Goal: Communication & Community: Answer question/provide support

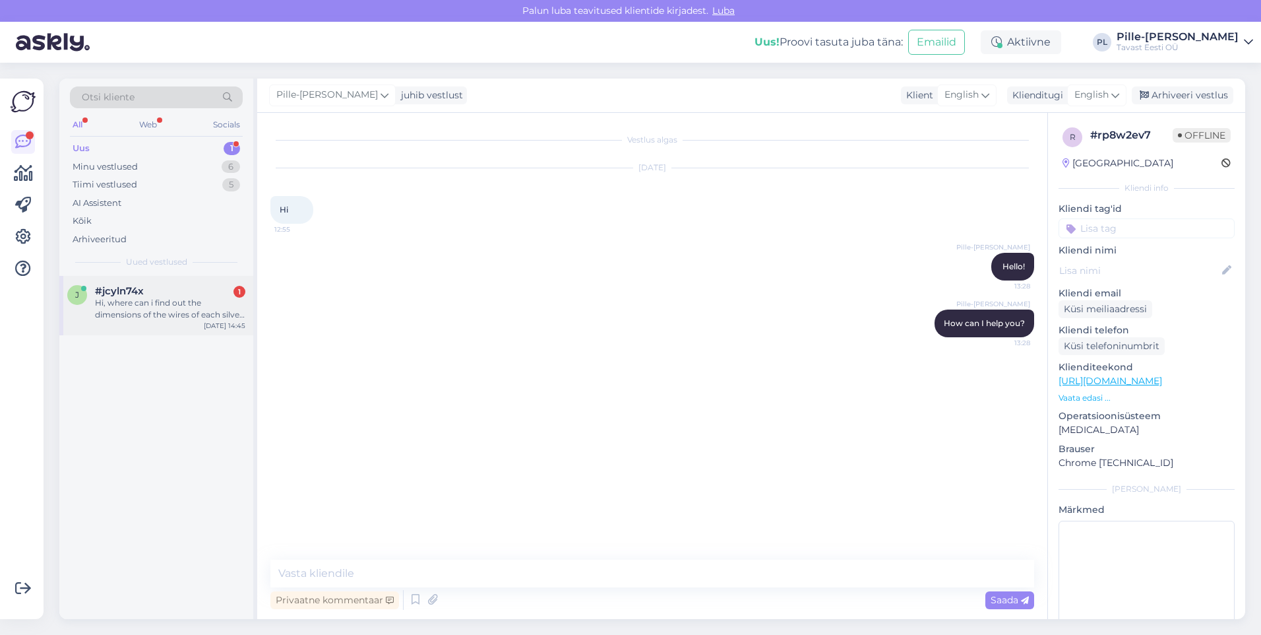
click at [106, 327] on div "j #jcyln74x 1 Hi, where can i find out the dimensions of the wires of each silv…" at bounding box center [156, 305] width 194 height 59
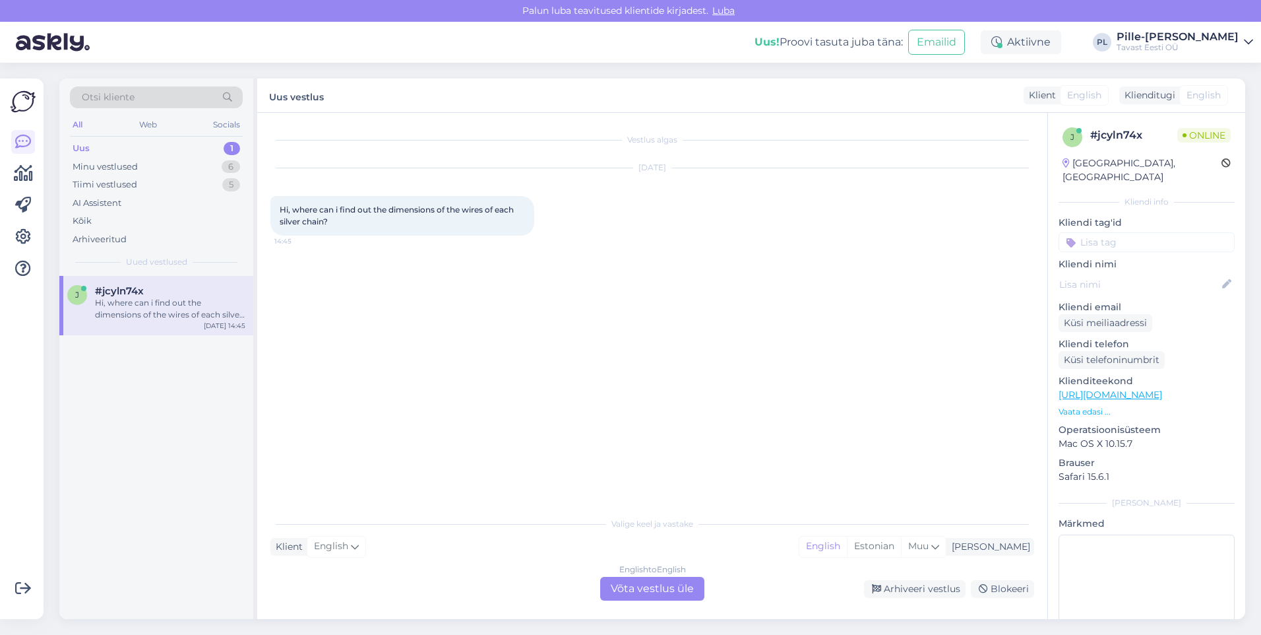
click at [643, 589] on div "English to English Võta vestlus üle" at bounding box center [652, 589] width 104 height 24
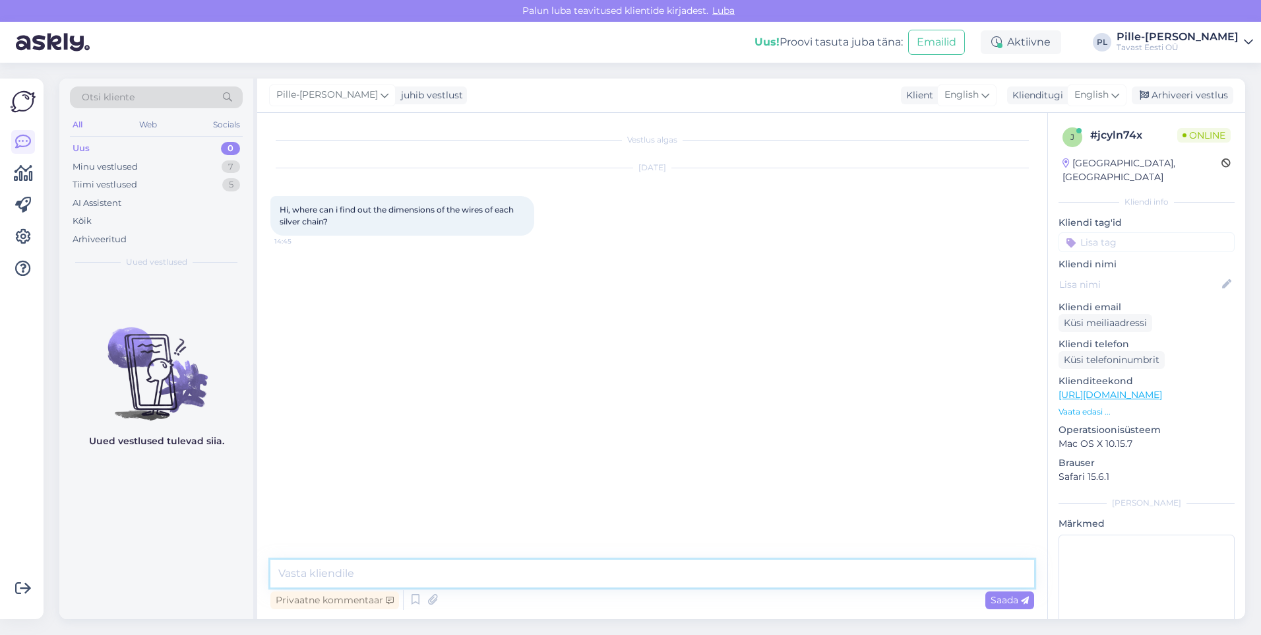
click at [618, 567] on textarea at bounding box center [652, 573] width 764 height 28
type textarea "Hello!"
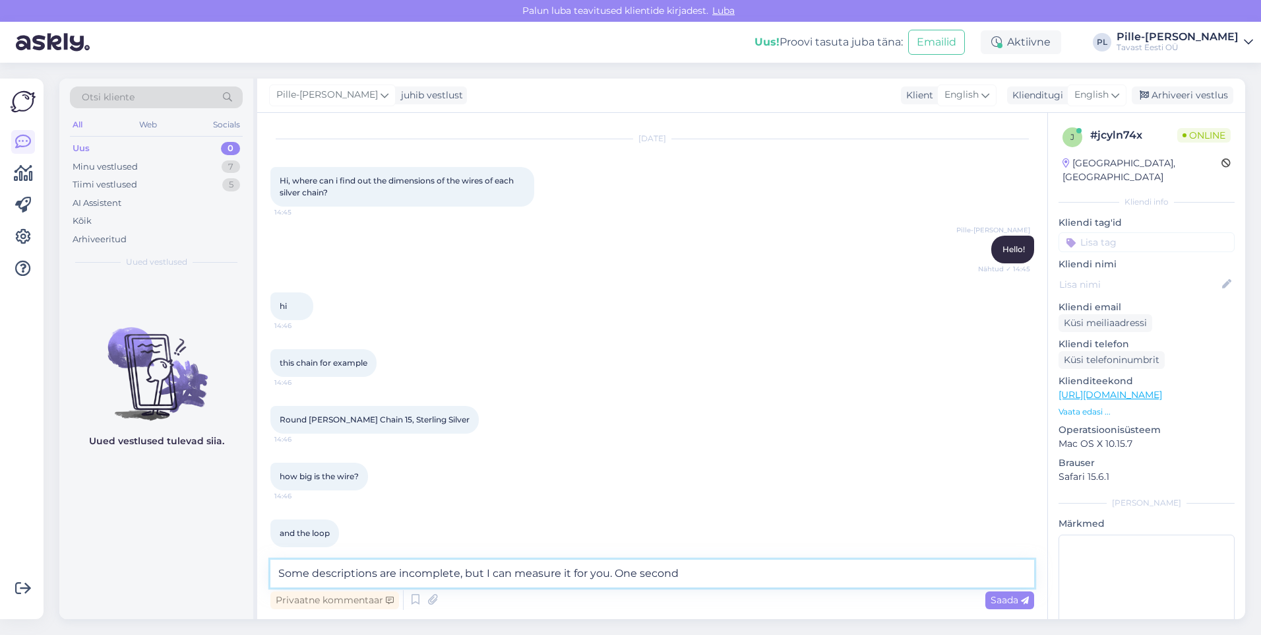
scroll to position [43, 0]
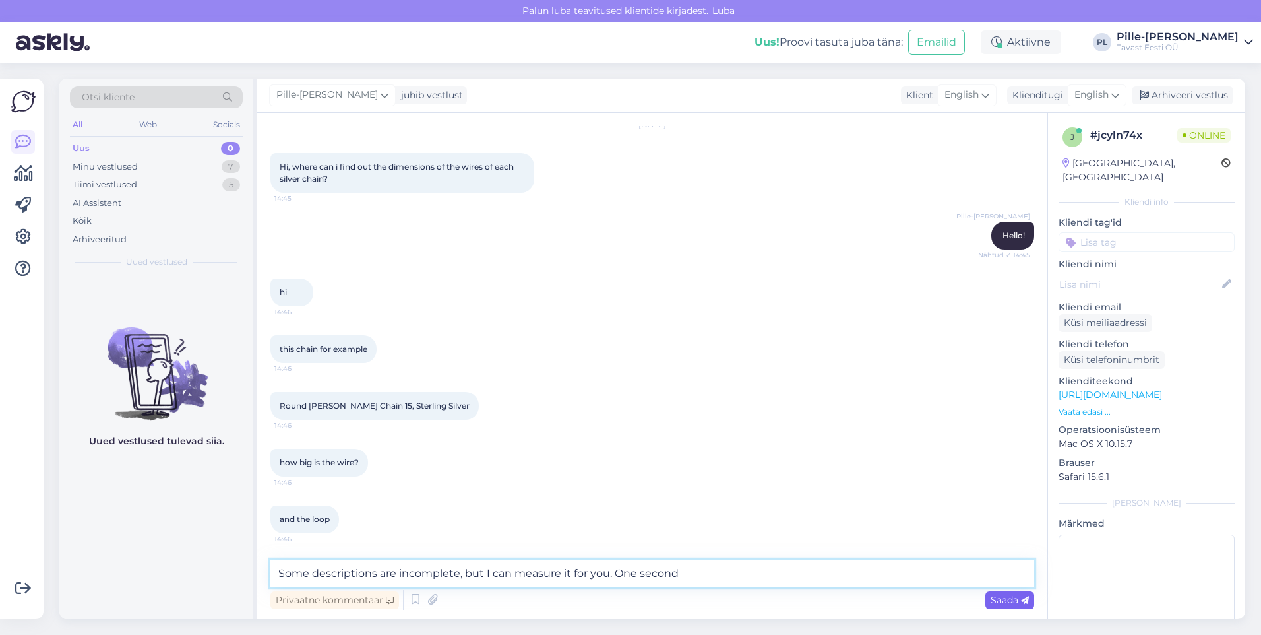
type textarea "Some descriptions are incomplete, but I can measure it for you. One second"
click at [1012, 598] on span "Saada" at bounding box center [1010, 600] width 38 height 12
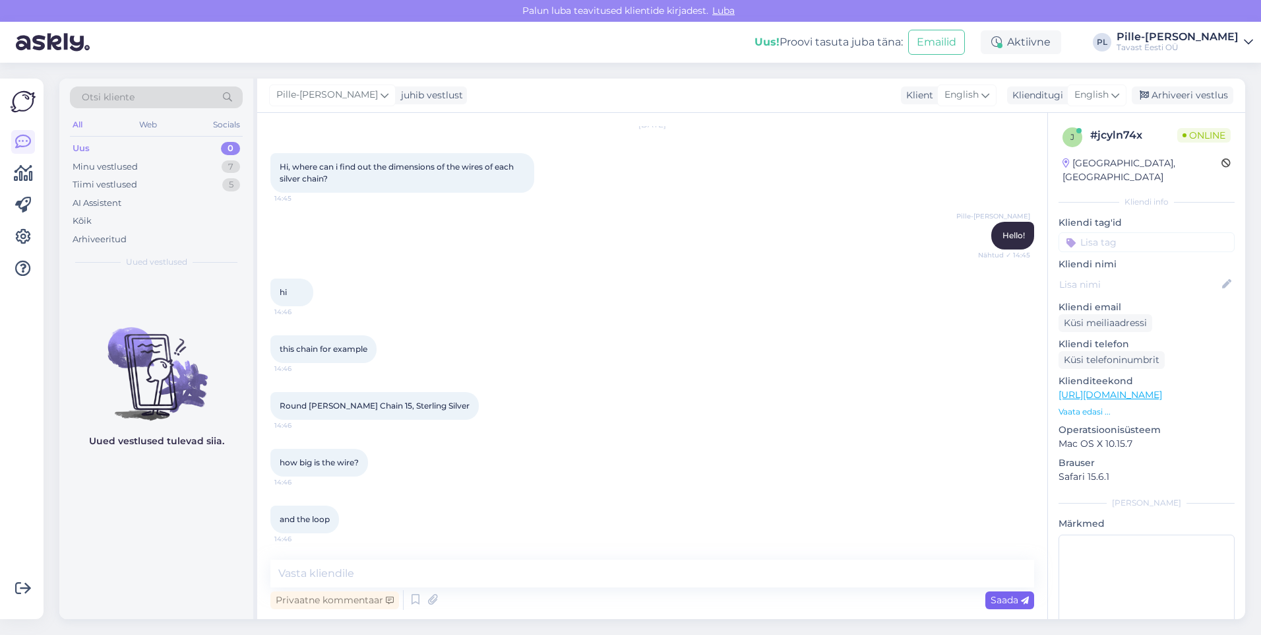
scroll to position [111, 0]
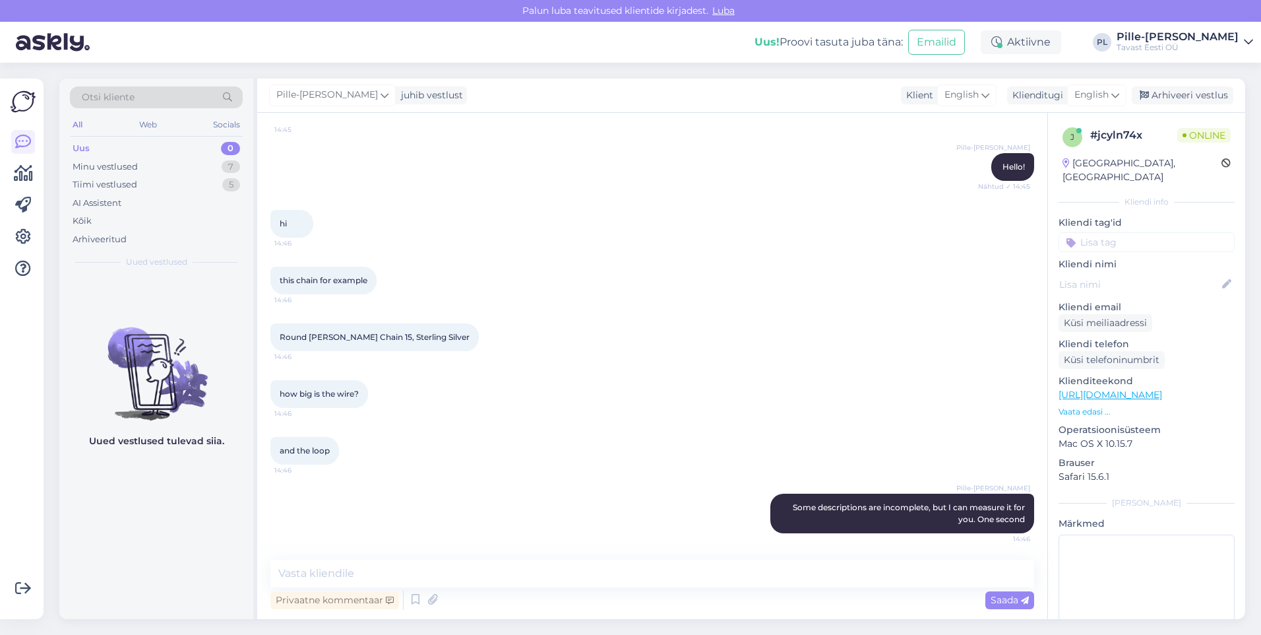
click at [1162, 389] on link "[URL][DOMAIN_NAME]" at bounding box center [1111, 395] width 104 height 12
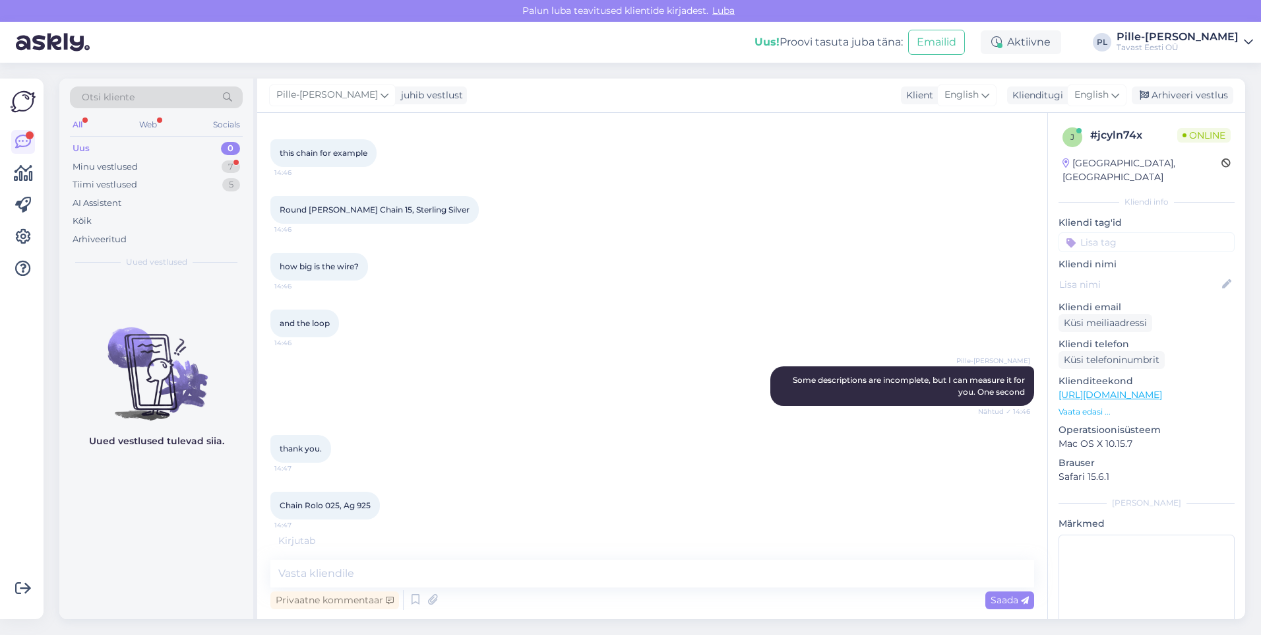
scroll to position [282, 0]
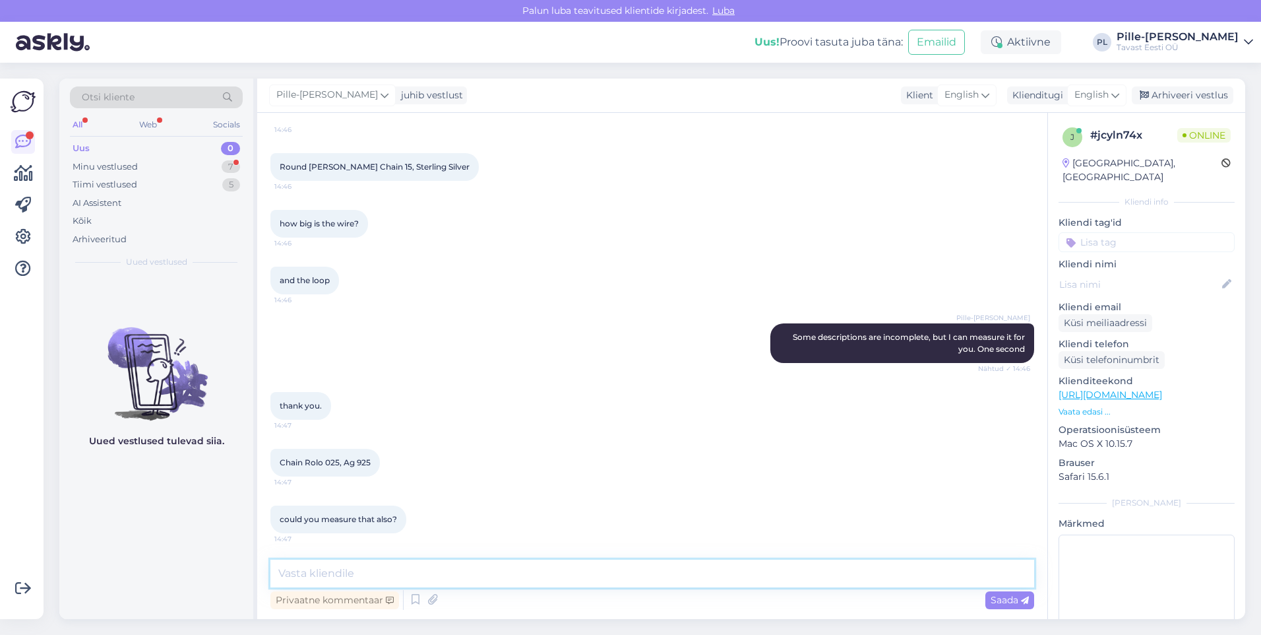
click at [531, 567] on textarea at bounding box center [652, 573] width 764 height 28
type textarea "T"
click at [611, 583] on textarea "The first one: Wire (it's not round) ~0,7x0,5mm and the loops are 1,6mm" at bounding box center [652, 573] width 764 height 28
click at [774, 575] on textarea "The first one: Wire (it's not round) ~0,7x0,5mm and the loops are 1,6mm" at bounding box center [652, 573] width 764 height 28
type textarea "The first one: Wire (it's not round) ~0,7x0,5mm and the loops are 1,6mm"
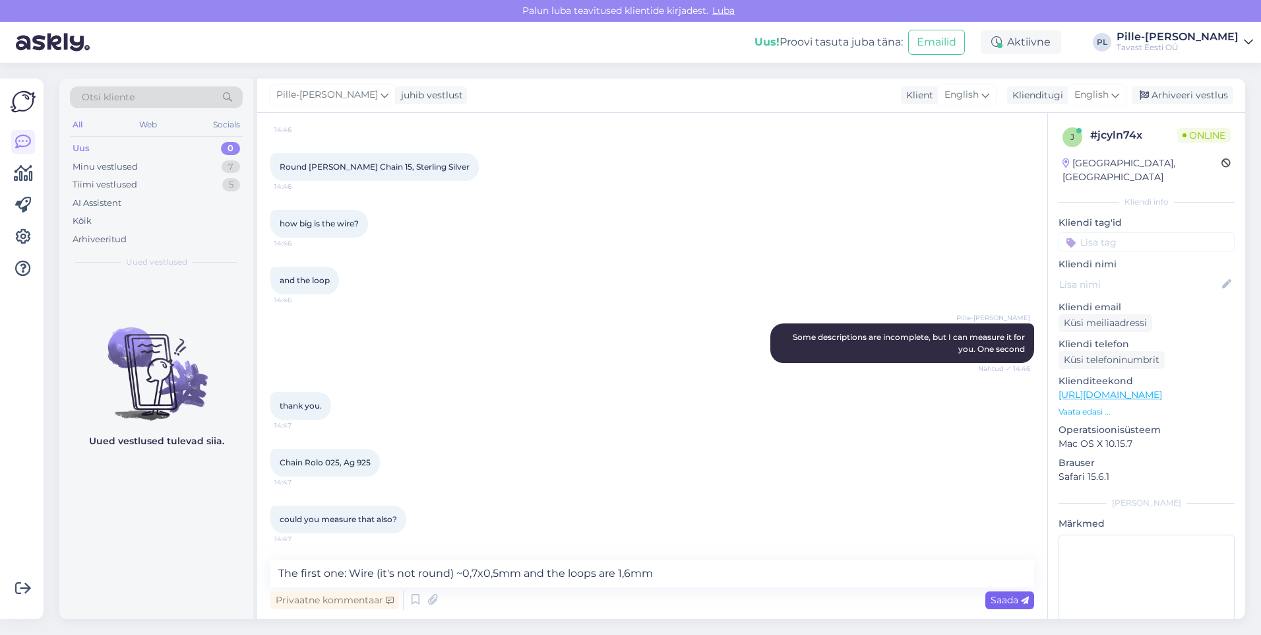
click at [1001, 598] on span "Saada" at bounding box center [1010, 600] width 38 height 12
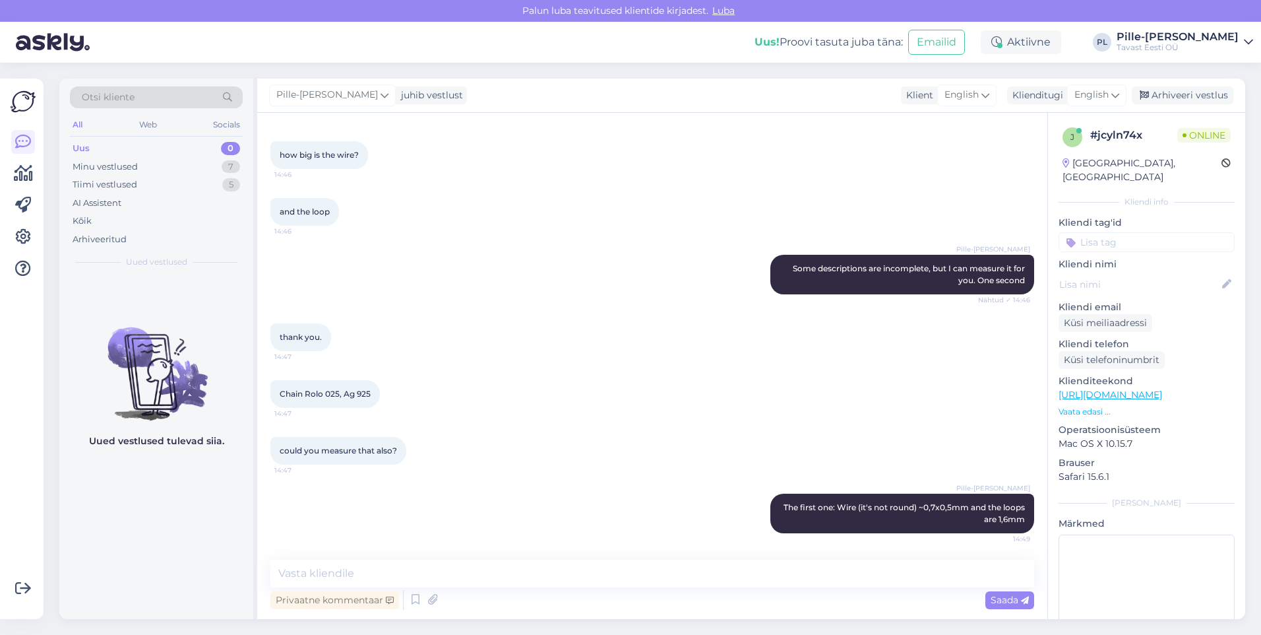
click at [1161, 389] on link "[URL][DOMAIN_NAME]" at bounding box center [1111, 395] width 104 height 12
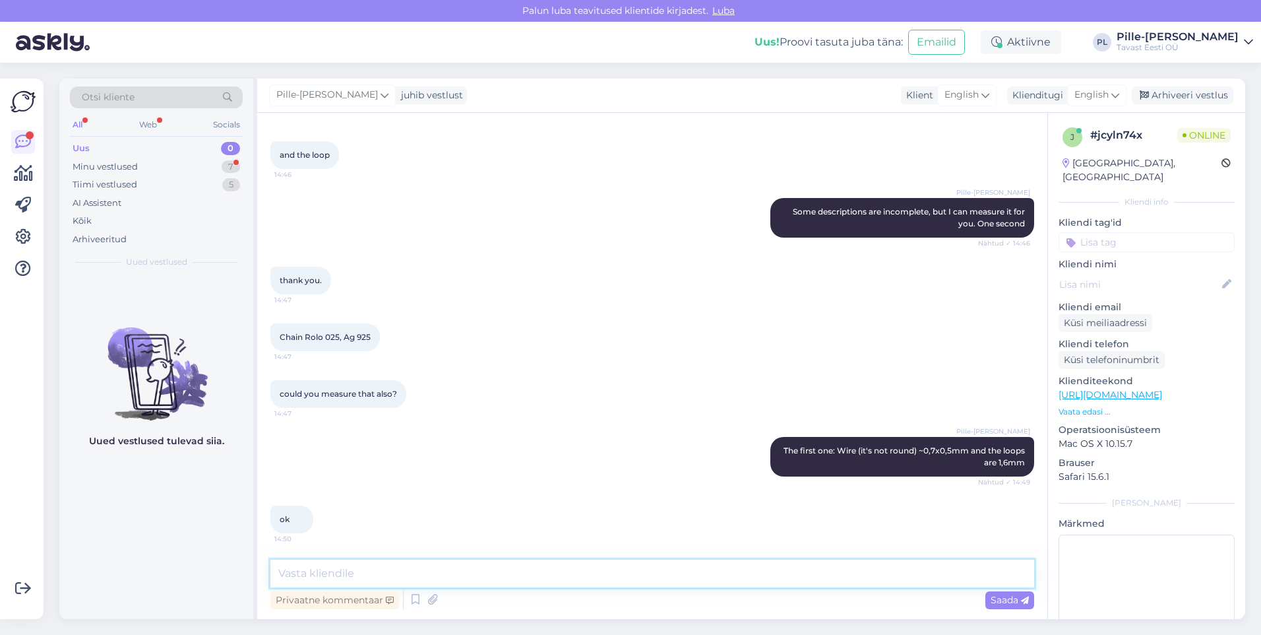
click at [468, 566] on textarea at bounding box center [652, 573] width 764 height 28
click at [511, 569] on textarea "And the other one: wire ~1x0,7mm and loop 2,5mm" at bounding box center [652, 573] width 764 height 28
click at [551, 573] on textarea "And the other one: wire ~1x0,7mm and loop 2,5mm" at bounding box center [652, 573] width 764 height 28
click at [511, 575] on textarea "And the other one: wire ~1x0,7mm and loop 2,5mm" at bounding box center [652, 573] width 764 height 28
click at [540, 571] on textarea "And the other one: wire ~1x0,7mm and loop ~2,5mm" at bounding box center [652, 573] width 764 height 28
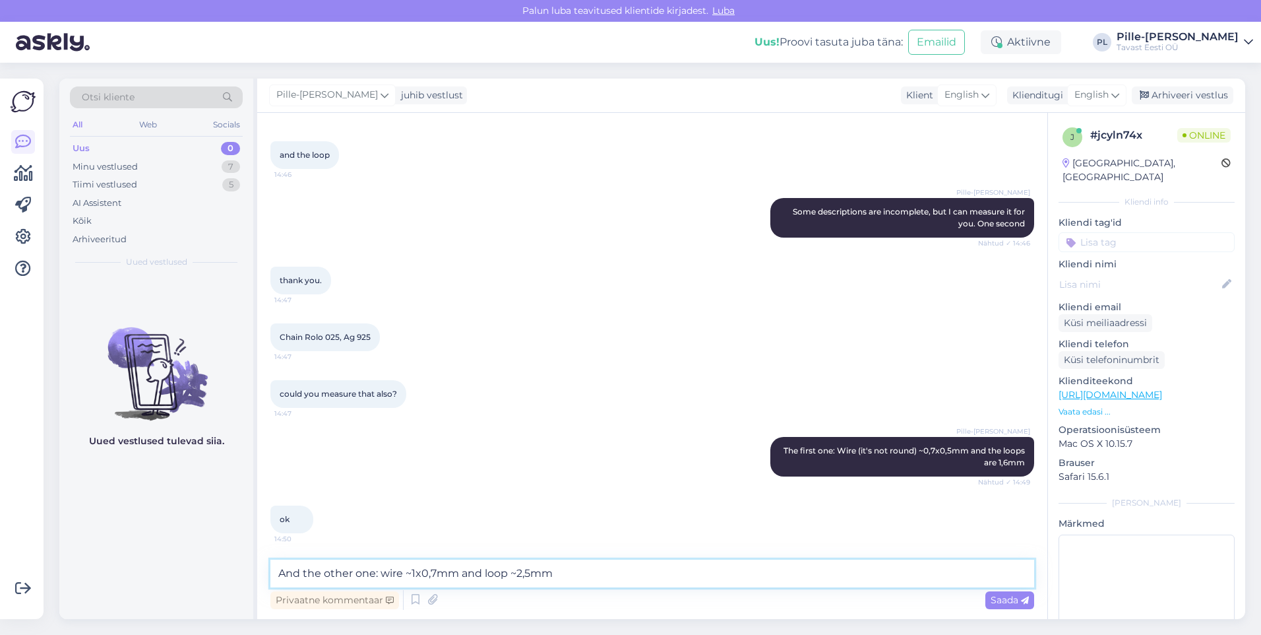
click at [566, 574] on textarea "And the other one: wire ~1x0,7mm and loop ~2,5mm" at bounding box center [652, 573] width 764 height 28
type textarea "And the other one: wire ~1x0,7mm and loop ~2,5mm"
click at [1029, 596] on div "Saada" at bounding box center [1010, 600] width 49 height 18
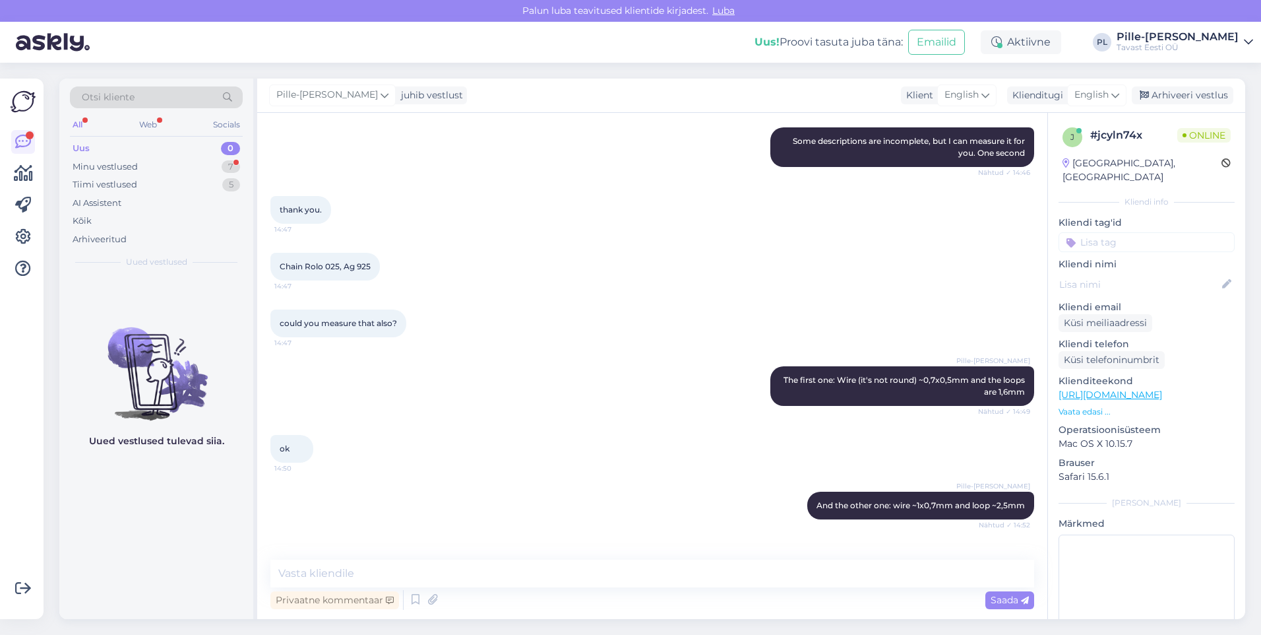
scroll to position [521, 0]
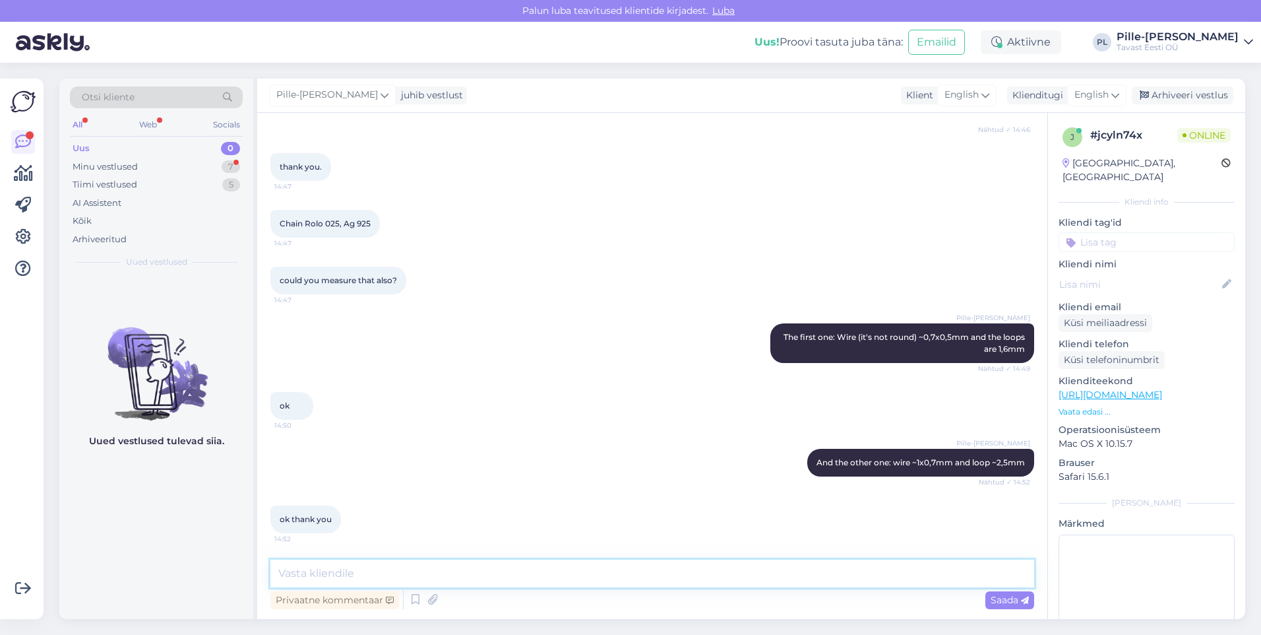
click at [547, 581] on textarea at bounding box center [652, 573] width 764 height 28
type textarea "I'll update the product descriptions as well. If you have any other questions, …"
click at [1003, 596] on span "Saada" at bounding box center [1010, 600] width 38 height 12
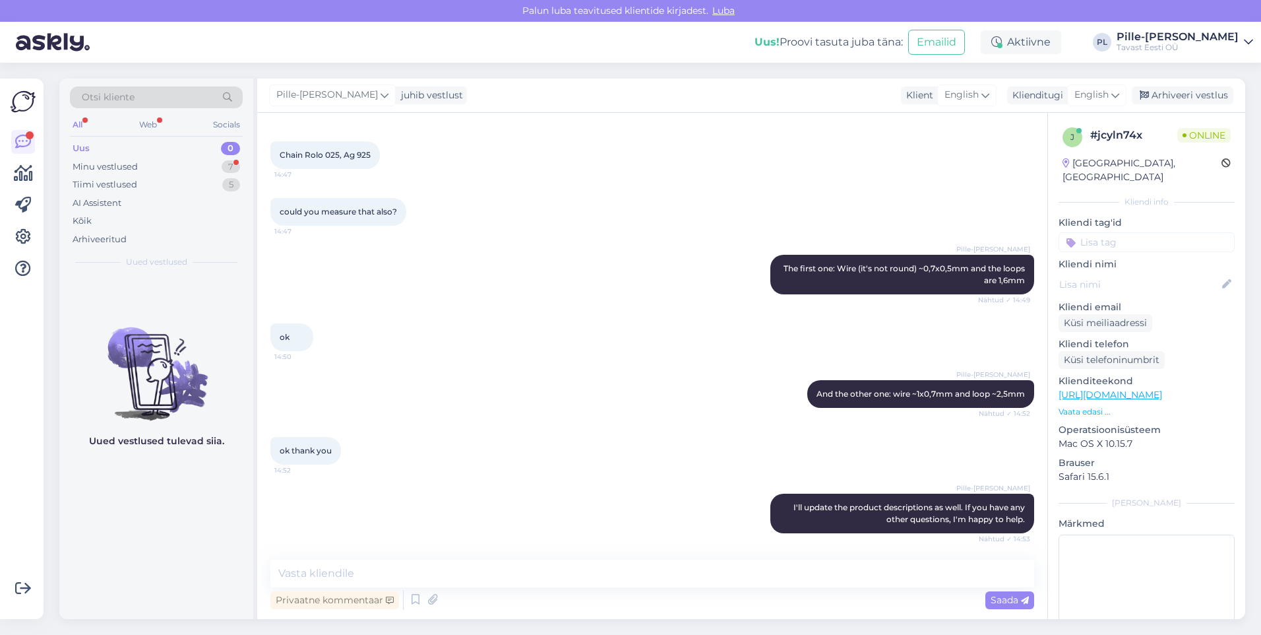
scroll to position [703, 0]
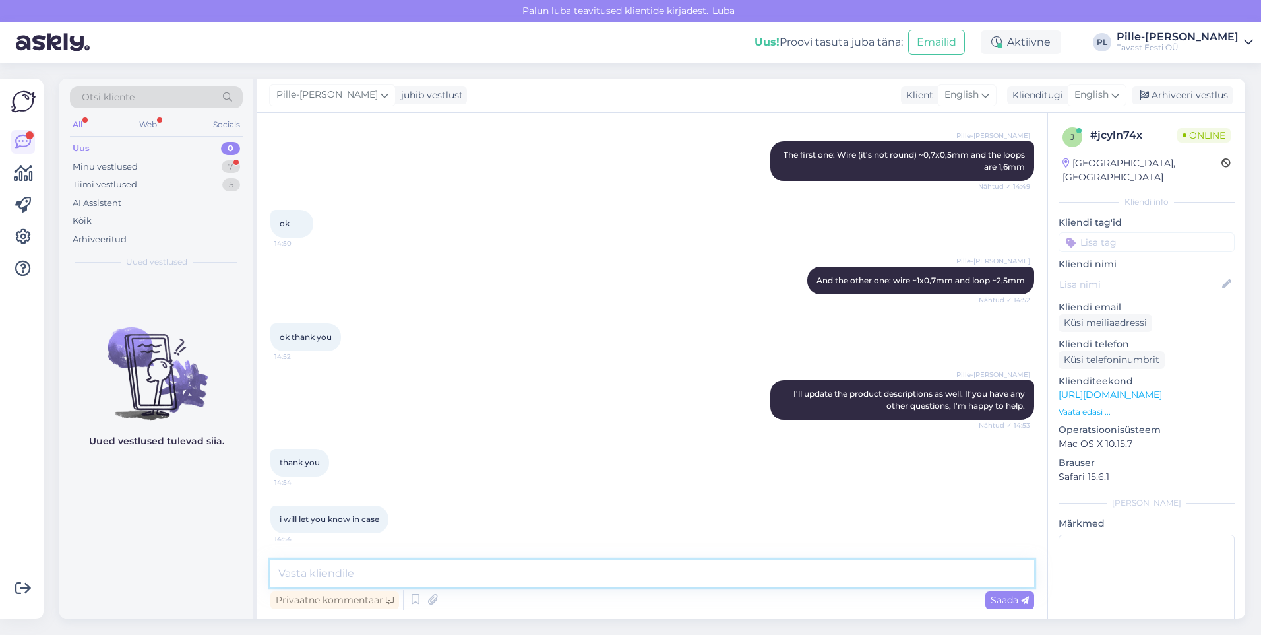
click at [505, 580] on textarea at bounding box center [652, 573] width 764 height 28
click at [581, 491] on div "i will let you know in case 14:54" at bounding box center [652, 519] width 764 height 57
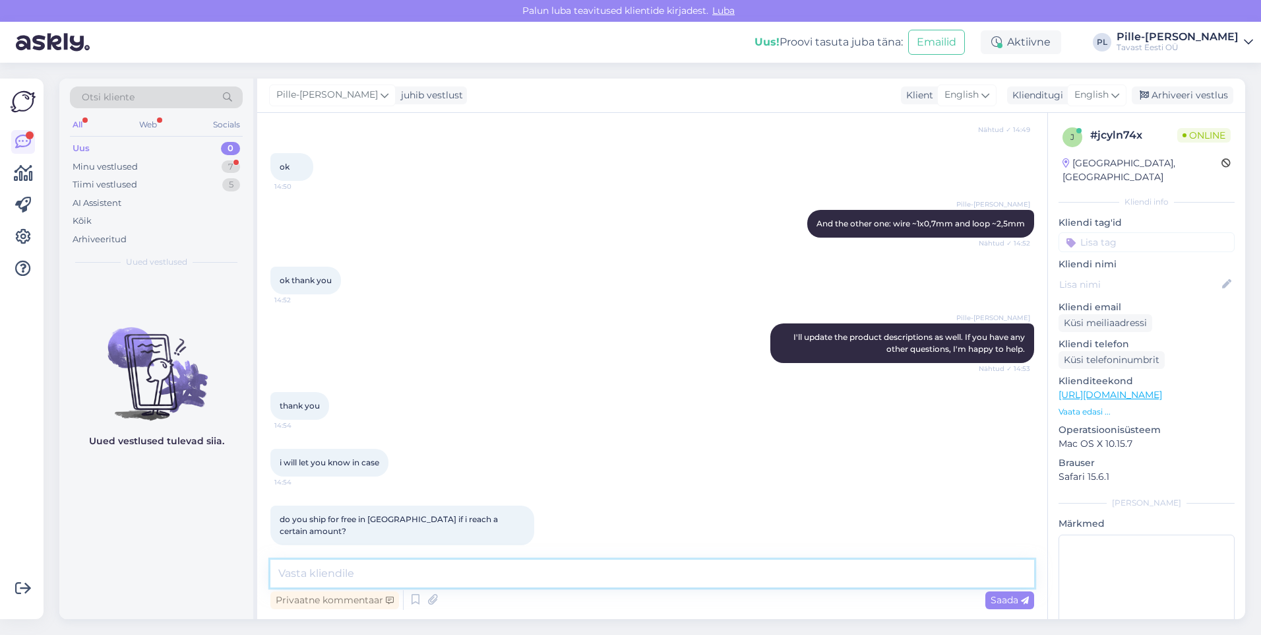
click at [472, 575] on textarea at bounding box center [652, 573] width 764 height 28
click at [371, 572] on textarea "Yes, free shipping applies for orders over 90€" at bounding box center [652, 573] width 764 height 28
click at [377, 569] on textarea "Yes, free shipping (to a DPD or SmartPosti parcel box) applies for orders over …" at bounding box center [652, 573] width 764 height 28
click at [722, 566] on textarea "Yes, free shipping (only to a DPD or SmartPosti parcel box) applies for orders …" at bounding box center [652, 573] width 764 height 28
click at [738, 568] on textarea "Yes, free shipping (only to a DPD or SmartPosti parcel box) applies for orders …" at bounding box center [652, 573] width 764 height 28
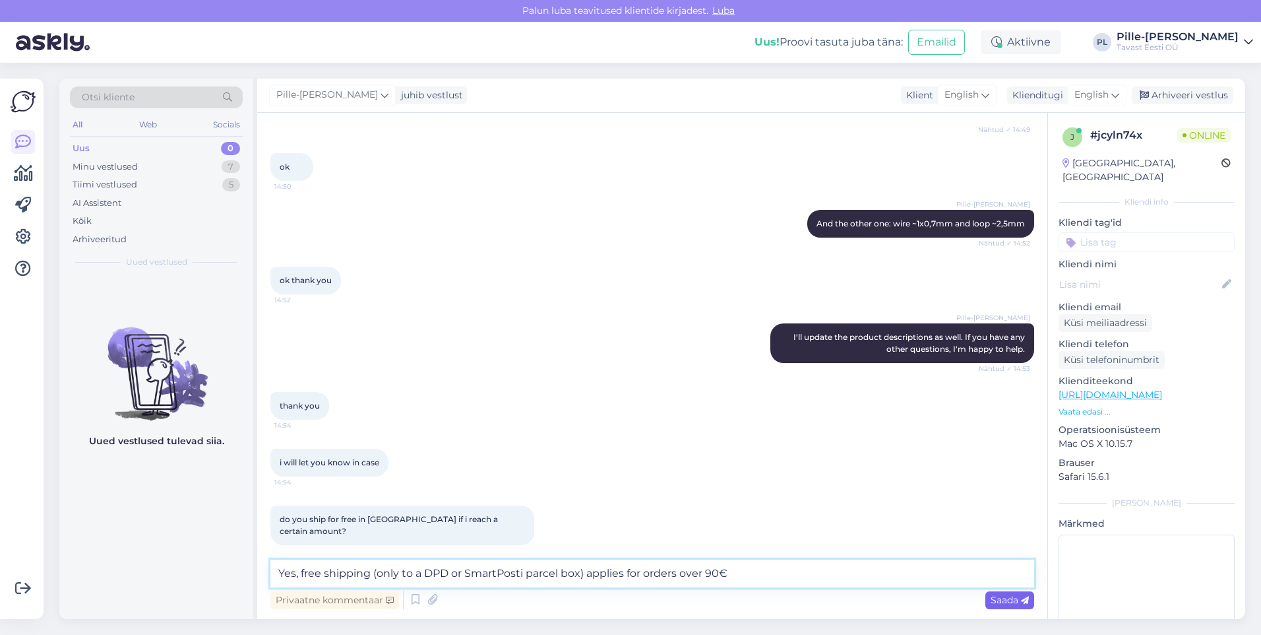
type textarea "Yes, free shipping (only to a DPD or SmartPosti parcel box) applies for orders …"
click at [988, 602] on div "Saada" at bounding box center [1010, 600] width 49 height 18
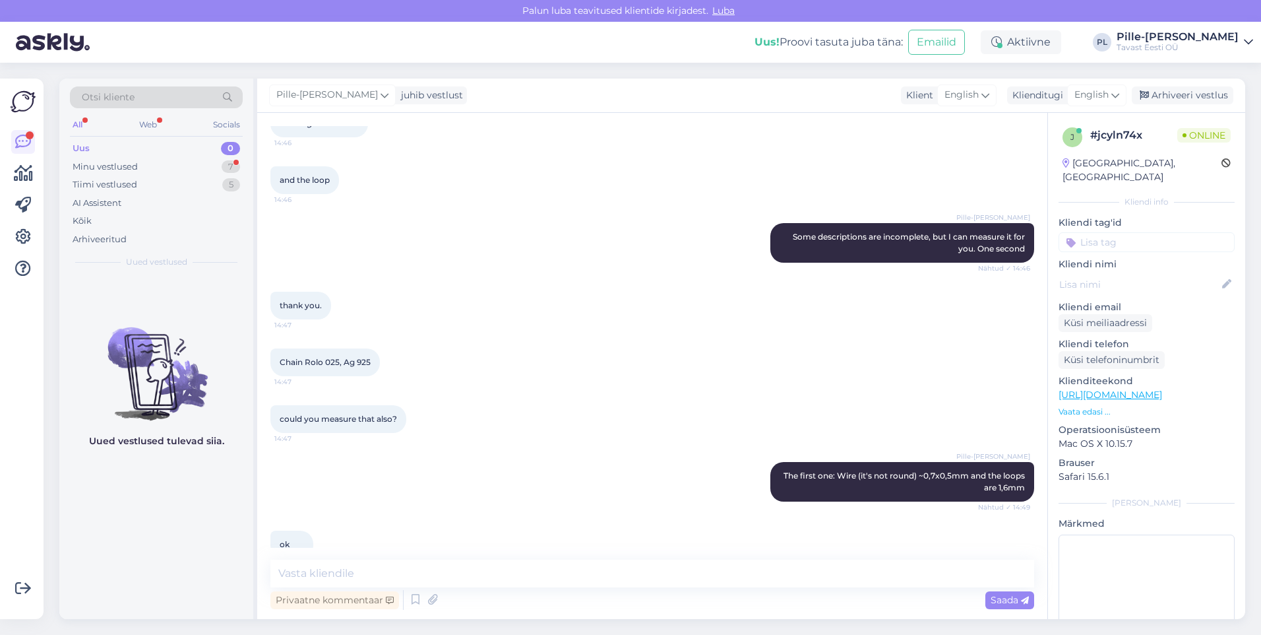
scroll to position [660, 0]
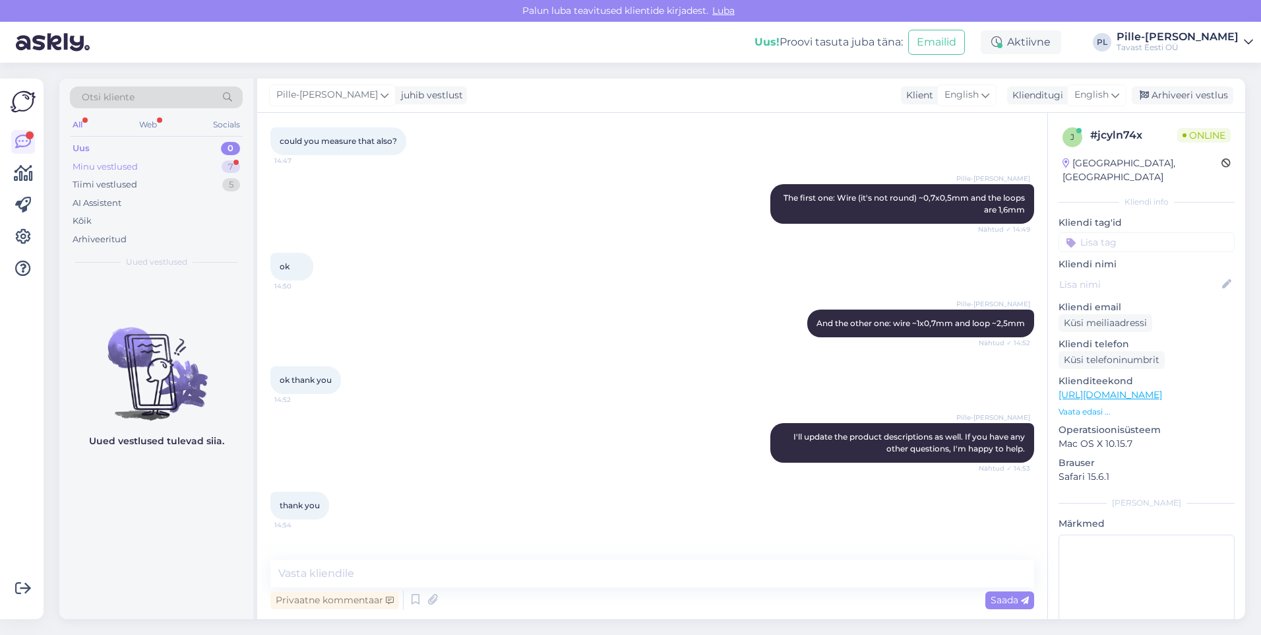
click at [119, 164] on div "Minu vestlused" at bounding box center [105, 166] width 65 height 13
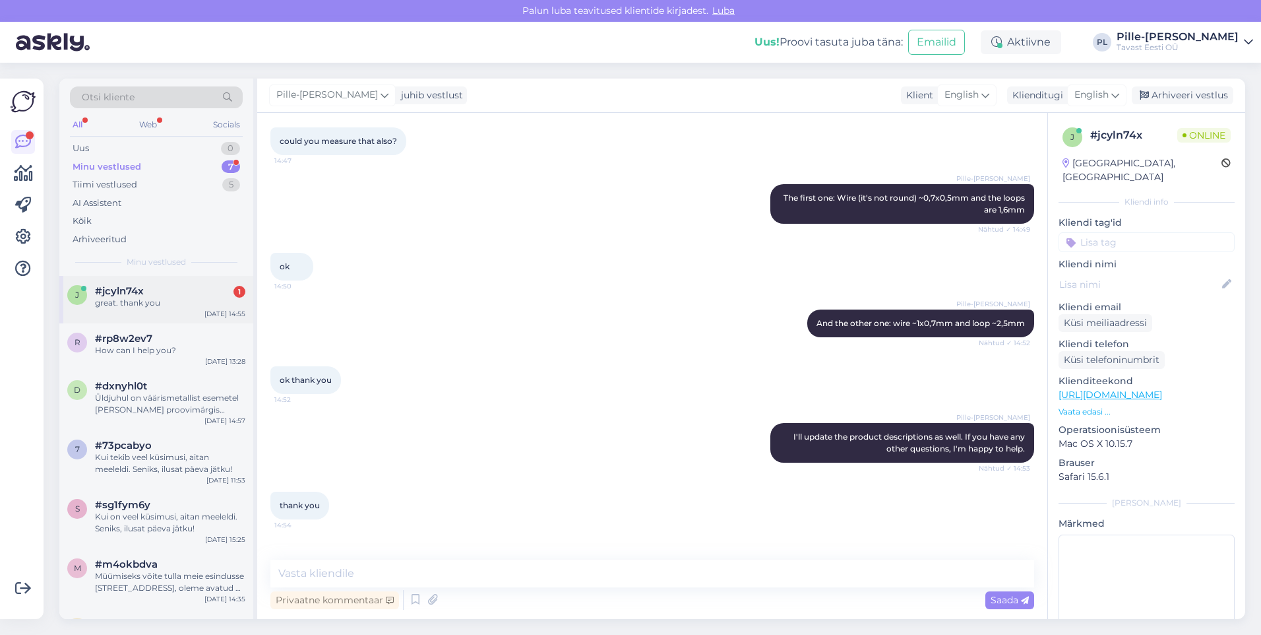
click at [177, 286] on div "#jcyln74x 1" at bounding box center [170, 291] width 150 height 12
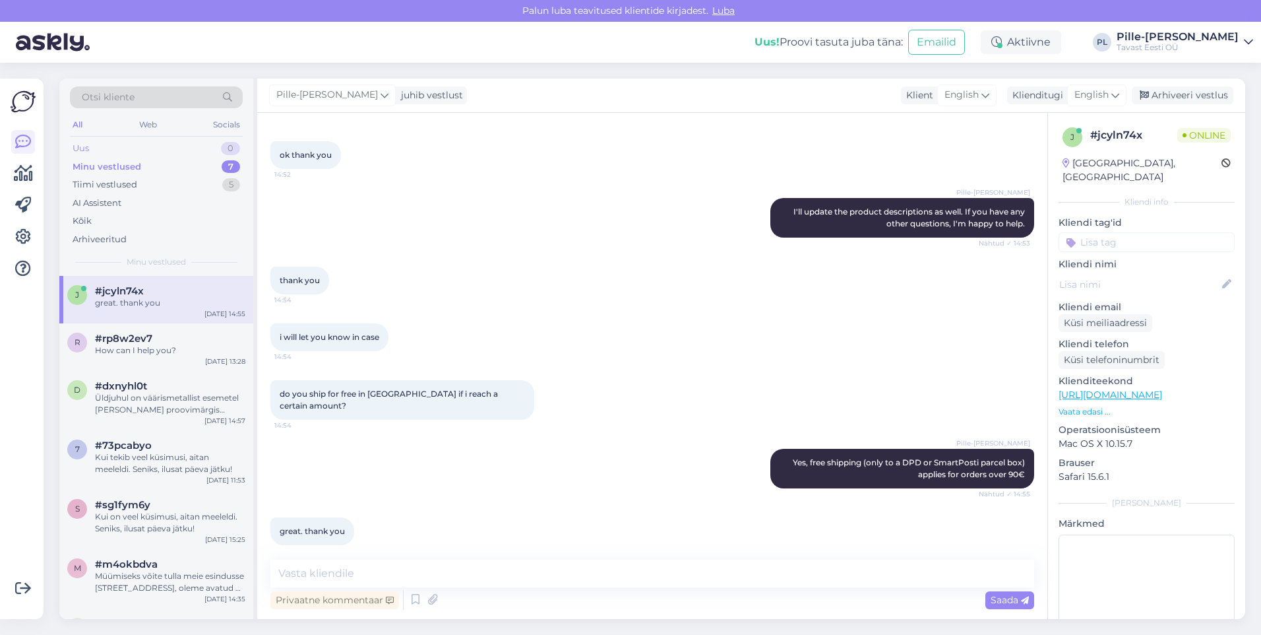
click at [160, 147] on div "Uus 0" at bounding box center [156, 148] width 173 height 18
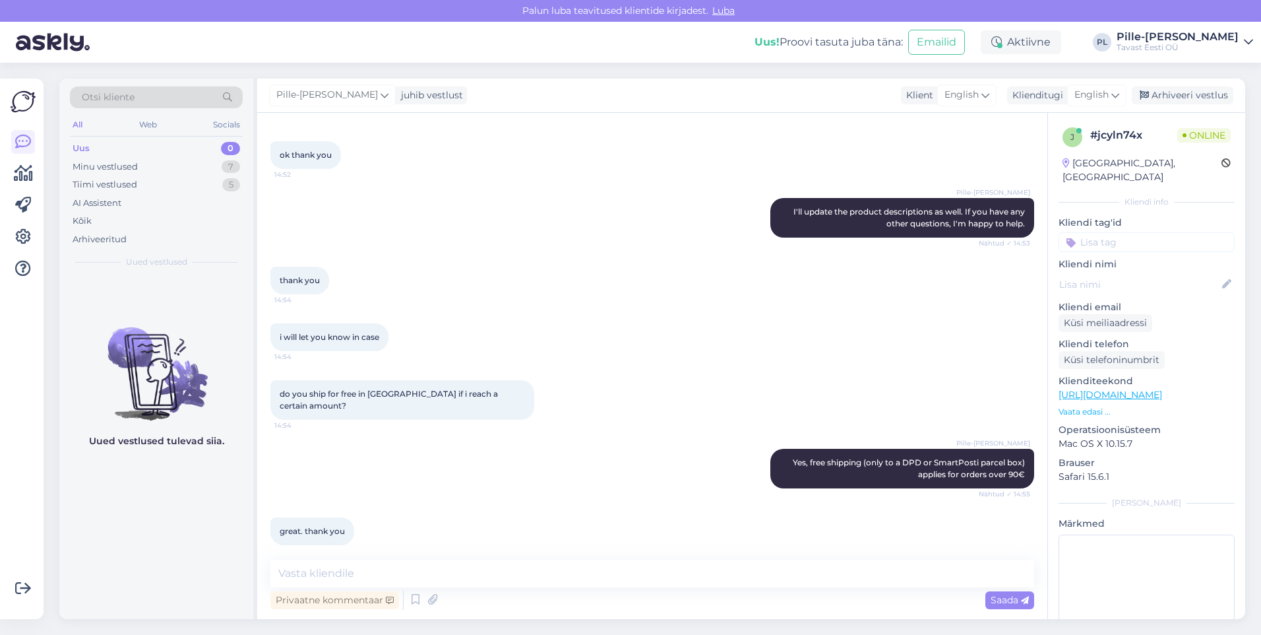
click at [205, 153] on div "Uus 0" at bounding box center [156, 148] width 173 height 18
